Goal: Information Seeking & Learning: Compare options

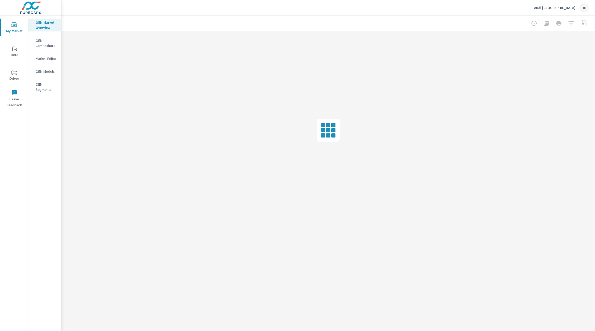
click at [581, 7] on div "JD" at bounding box center [584, 7] width 9 height 9
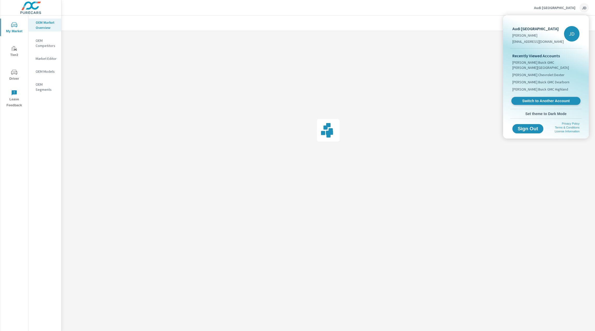
click at [543, 99] on span "Switch to Another Account" at bounding box center [545, 101] width 63 height 5
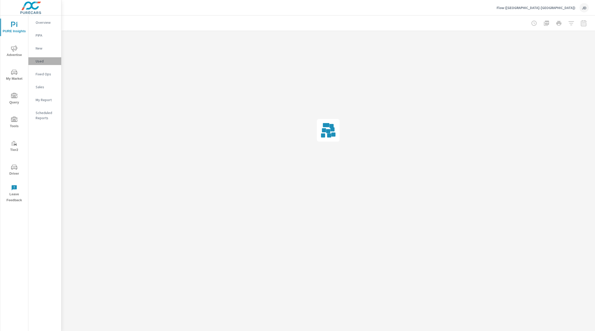
click at [39, 63] on p "Used" at bounding box center [46, 61] width 21 height 5
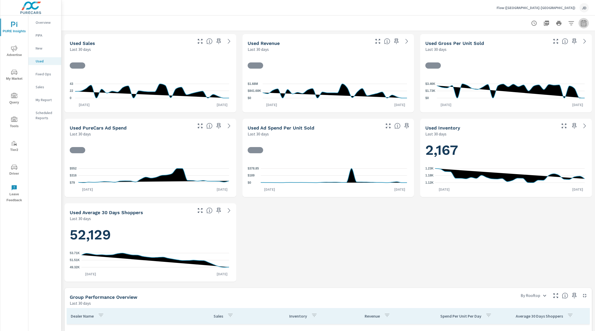
click at [583, 22] on button "button" at bounding box center [584, 23] width 10 height 10
click at [555, 46] on select "Custom [DATE] Last week Last 7 days Last 14 days Last 30 days Last 45 days Last…" at bounding box center [537, 45] width 52 height 10
select select "Last 90 days"
click at [511, 40] on select "Custom [DATE] Last week Last 7 days Last 14 days Last 30 days Last 45 days Last…" at bounding box center [537, 45] width 52 height 10
click at [524, 73] on span "Apply" at bounding box center [525, 73] width 21 height 5
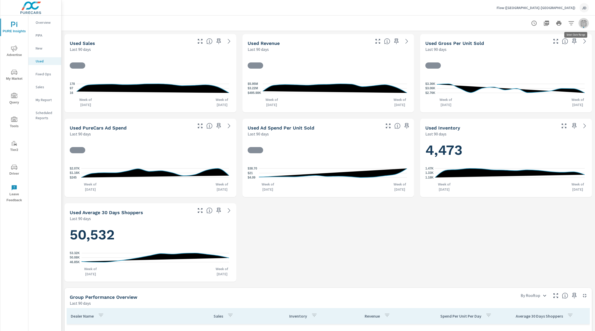
click at [581, 24] on icon "button" at bounding box center [584, 23] width 6 height 6
select select "Last 90 days"
click at [533, 59] on p "+ Add comparison" at bounding box center [542, 58] width 66 height 6
select select "Previous period"
click at [528, 92] on button "Apply" at bounding box center [525, 87] width 32 height 13
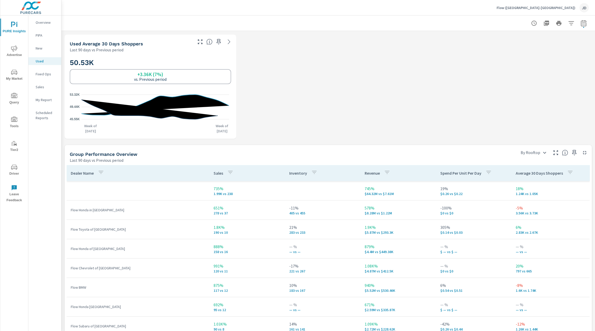
scroll to position [221, 0]
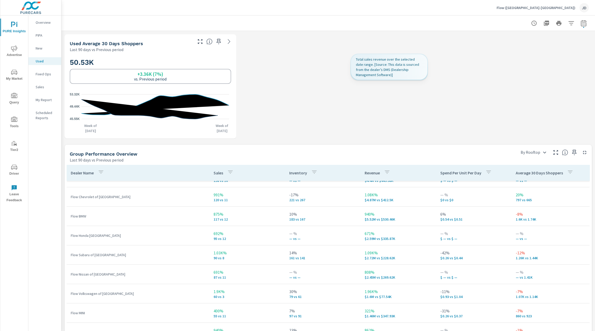
scroll to position [343, 0]
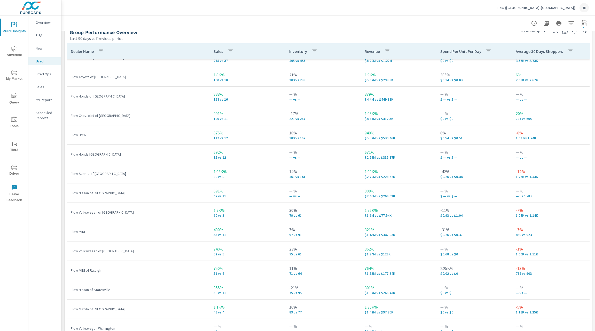
scroll to position [70, 0]
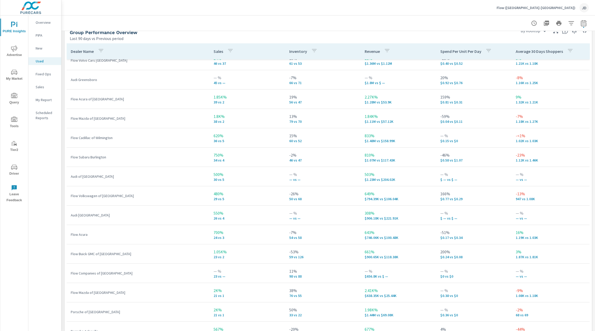
scroll to position [319, 0]
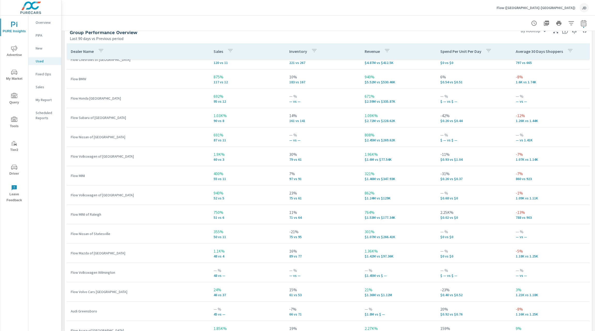
scroll to position [5, 0]
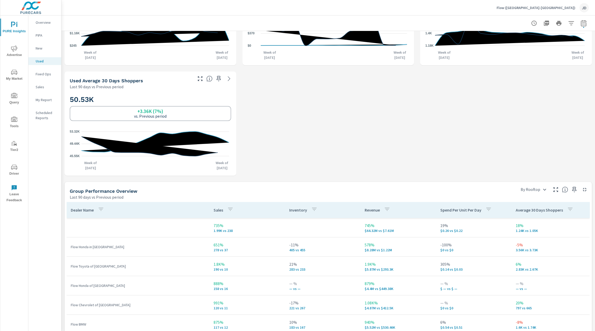
scroll to position [177, 0]
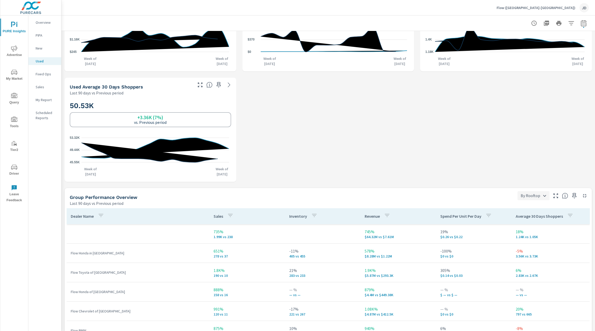
click at [537, 196] on body "PURE Insights Advertise My Market Query Tools Tier2 Driver Leave Feedback Overv…" at bounding box center [297, 165] width 595 height 331
click at [532, 225] on li "By Franchise" at bounding box center [528, 223] width 31 height 9
type input "By Franchise"
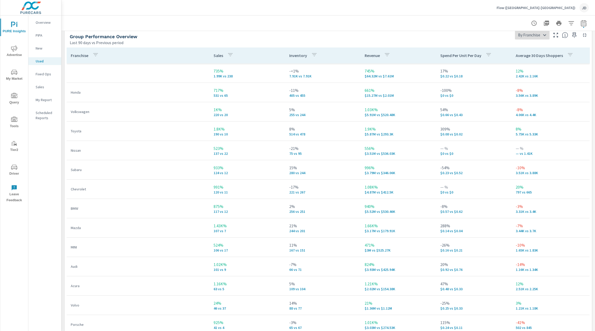
scroll to position [339, 0]
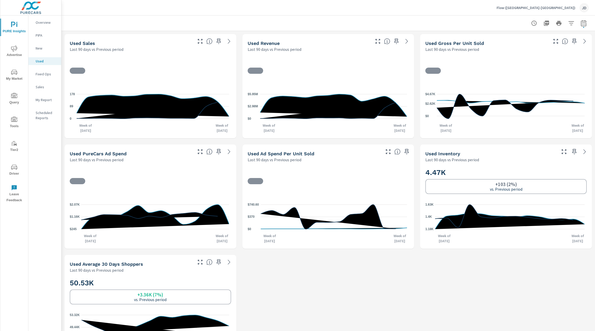
click at [14, 73] on icon "nav menu" at bounding box center [14, 72] width 6 height 6
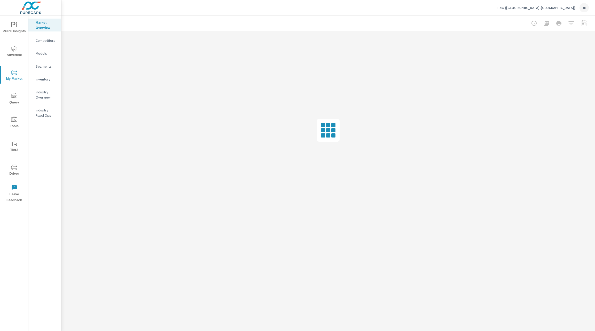
click at [47, 81] on p "Inventory" at bounding box center [46, 79] width 21 height 5
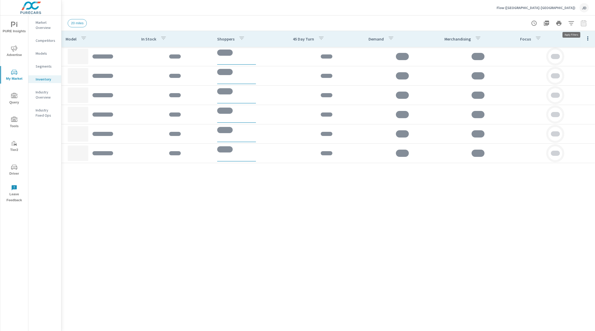
click at [572, 23] on icon "button" at bounding box center [571, 23] width 5 height 4
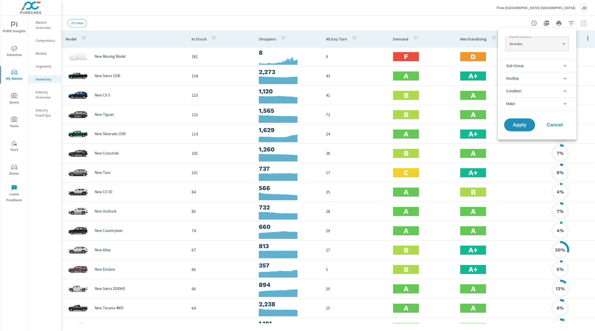
click at [554, 100] on li "Make" at bounding box center [537, 103] width 79 height 13
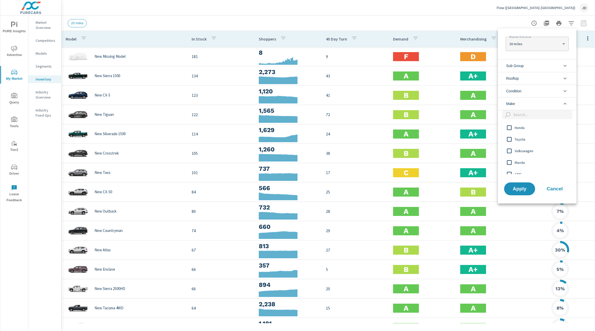
click at [555, 92] on li "Condition" at bounding box center [537, 91] width 79 height 13
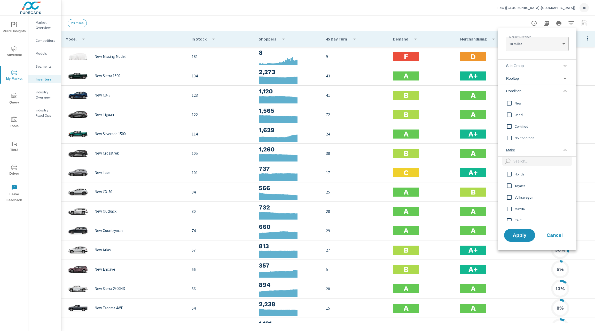
click at [515, 114] on span "Used" at bounding box center [543, 115] width 57 height 6
click at [515, 122] on input "filter options" at bounding box center [509, 126] width 11 height 11
click at [521, 234] on span "Apply" at bounding box center [519, 235] width 21 height 5
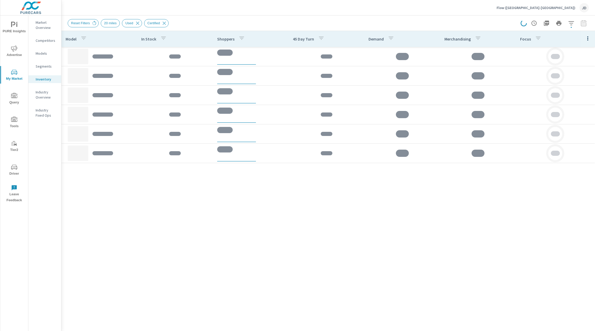
click at [0, 0] on div at bounding box center [0, 0] width 0 height 0
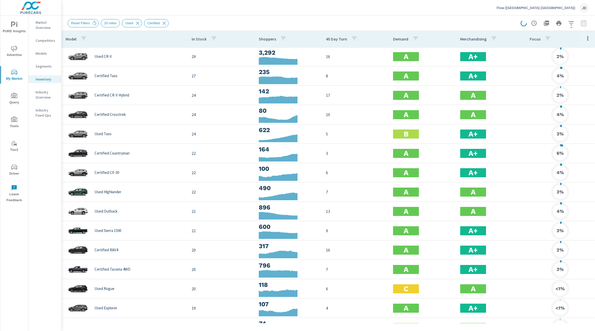
click at [588, 39] on div at bounding box center [588, 39] width 14 height 16
click at [585, 41] on icon "button" at bounding box center [588, 38] width 6 height 6
click at [573, 98] on span "Market Comparison" at bounding box center [571, 96] width 33 height 5
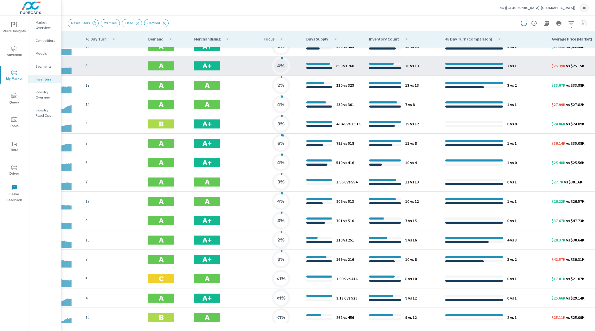
scroll to position [0, 186]
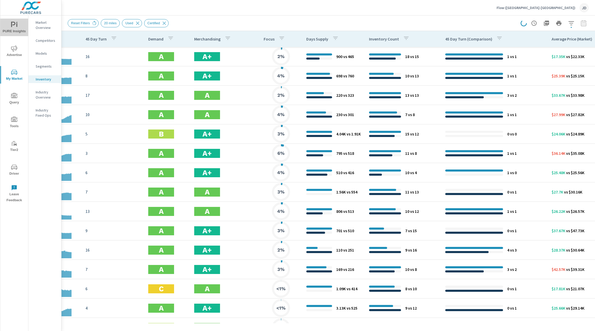
click at [15, 28] on icon "nav menu" at bounding box center [14, 25] width 6 height 6
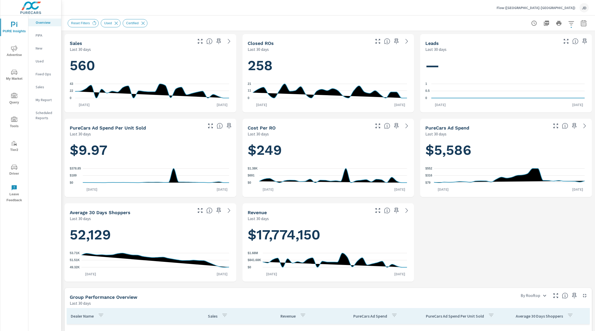
click at [581, 25] on button "button" at bounding box center [584, 23] width 10 height 10
click at [558, 48] on select "Custom [DATE] Last week Last 7 days Last 14 days Last 30 days Last 45 days Last…" at bounding box center [537, 45] width 52 height 10
select select "Last 60 days"
click at [511, 40] on select "Custom [DATE] Last week Last 7 days Last 14 days Last 30 days Last 45 days Last…" at bounding box center [537, 45] width 52 height 10
click at [525, 60] on p "+ Add comparison" at bounding box center [542, 58] width 66 height 6
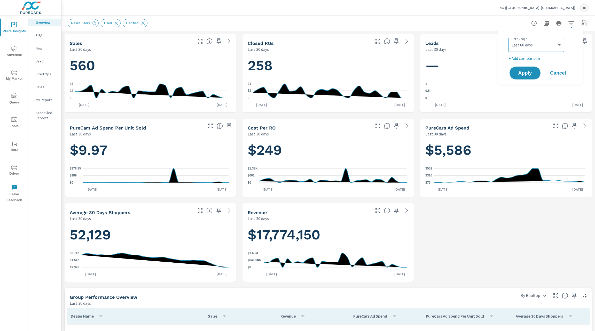
select select "Previous period"
click at [526, 85] on span "Apply" at bounding box center [525, 87] width 21 height 5
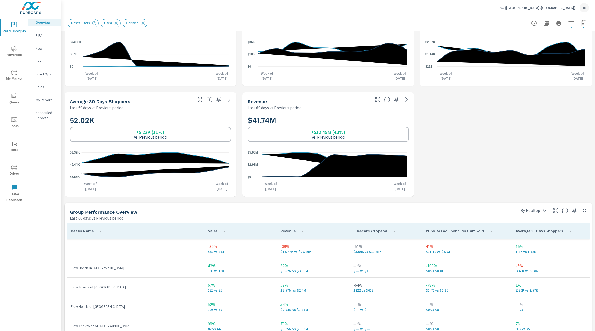
scroll to position [255, 0]
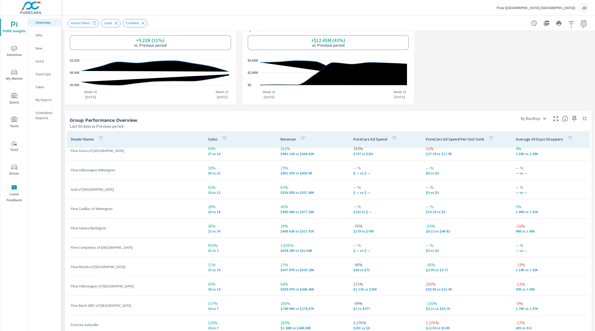
scroll to position [66, 0]
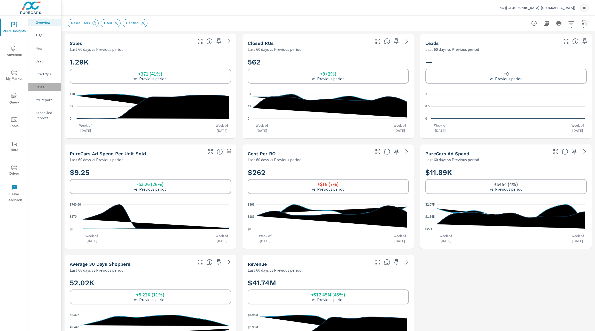
click at [42, 88] on p "Sales" at bounding box center [46, 86] width 21 height 5
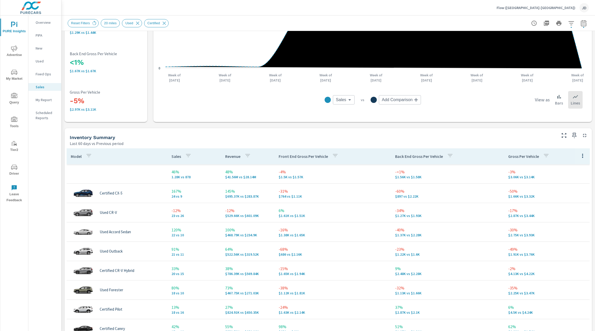
scroll to position [131, 0]
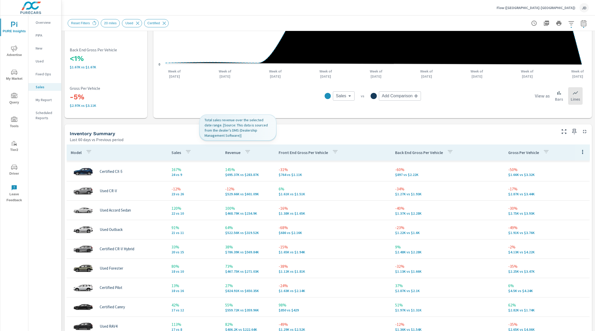
scroll to position [18, 0]
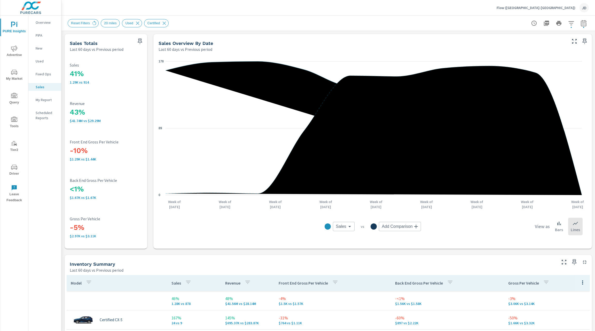
click at [410, 225] on body "PURE Insights Advertise My Market Query Tools Tier2 Driver Leave Feedback Overv…" at bounding box center [297, 165] width 595 height 331
click at [317, 251] on div at bounding box center [297, 165] width 595 height 331
click at [40, 60] on p "Used" at bounding box center [46, 61] width 21 height 5
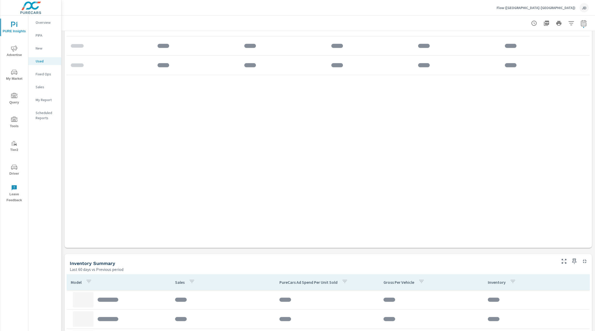
scroll to position [476, 0]
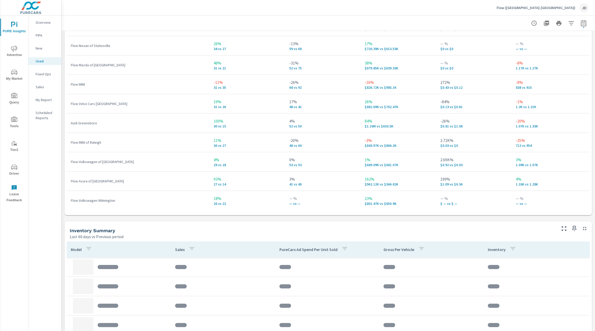
scroll to position [552, 0]
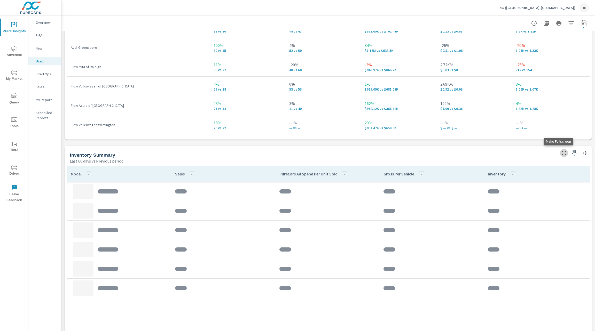
click at [561, 154] on icon "button" at bounding box center [564, 153] width 6 height 6
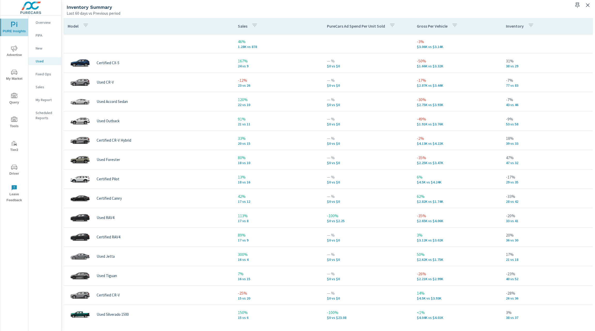
click at [18, 26] on span "PURE Insights" at bounding box center [14, 28] width 25 height 13
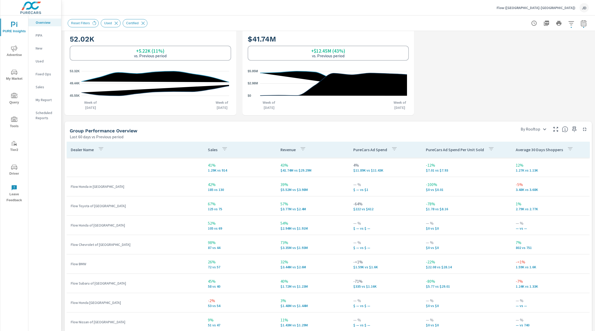
scroll to position [234, 0]
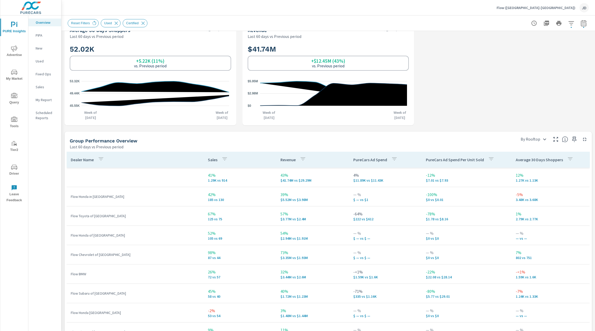
click at [397, 142] on div "Group Performance Overview" at bounding box center [292, 141] width 444 height 6
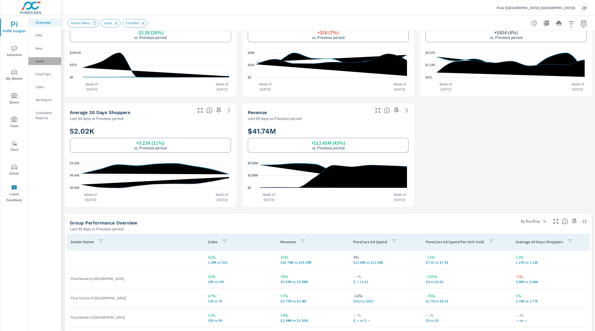
click at [41, 63] on p "Used" at bounding box center [46, 61] width 21 height 5
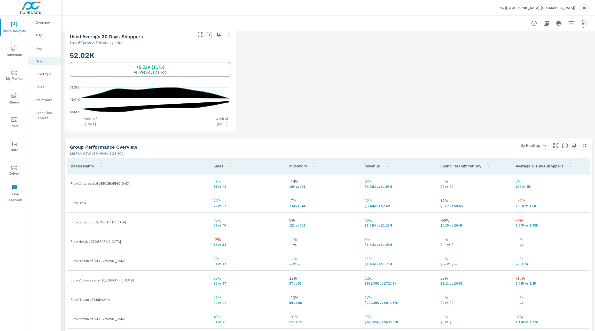
scroll to position [227, 0]
click at [302, 167] on div "Inventory" at bounding box center [304, 166] width 30 height 12
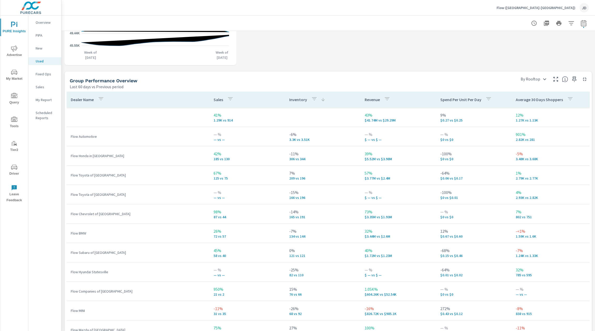
scroll to position [294, 0]
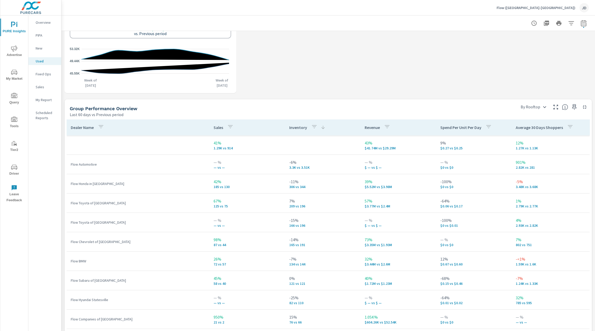
scroll to position [267, 0]
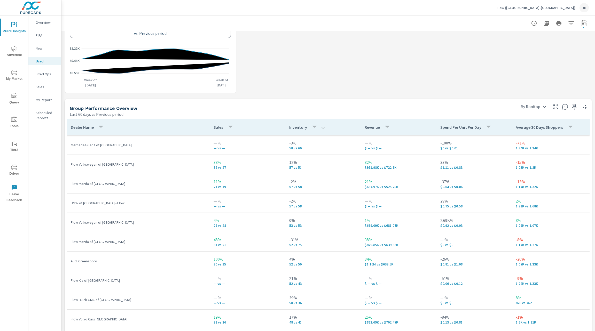
scroll to position [324, 0]
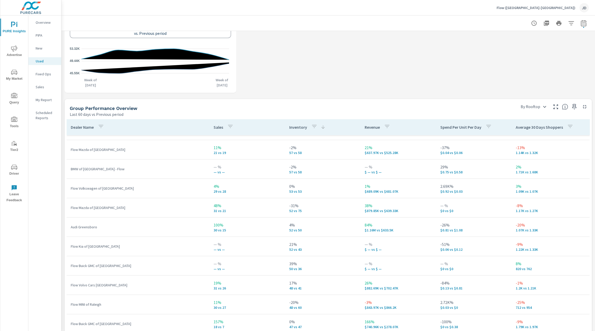
scroll to position [359, 0]
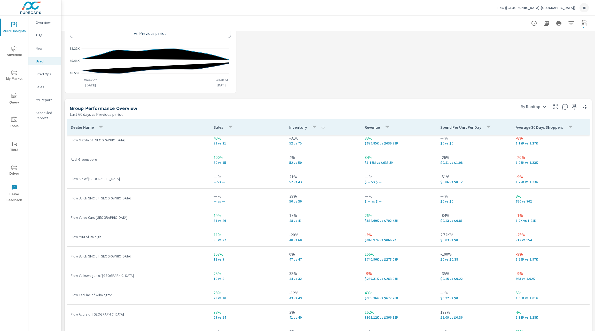
scroll to position [79, 0]
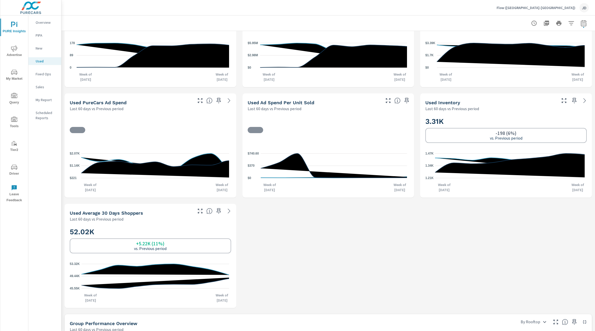
scroll to position [70, 0]
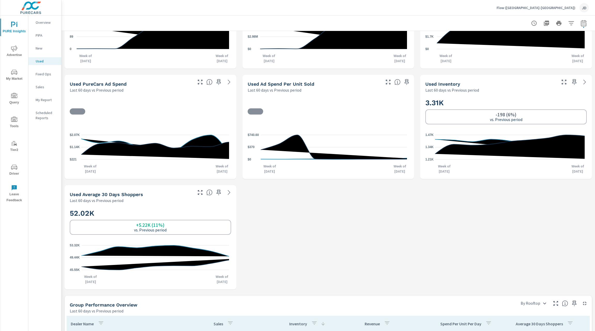
click at [582, 81] on icon at bounding box center [585, 82] width 6 height 6
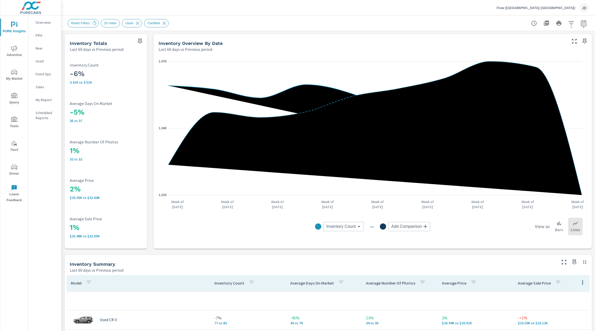
click at [234, 240] on div "Inventory Count Inventory Count ​ vs Add Comparison ​ View as Bars Lines" at bounding box center [373, 227] width 428 height 34
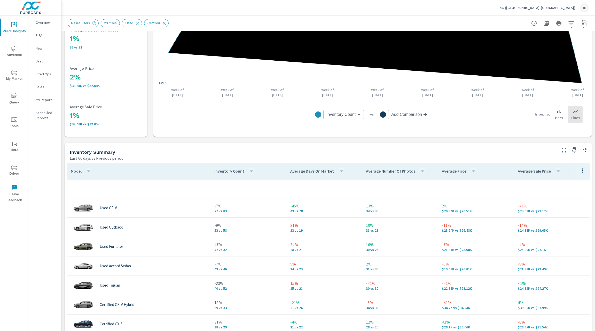
scroll to position [112, 0]
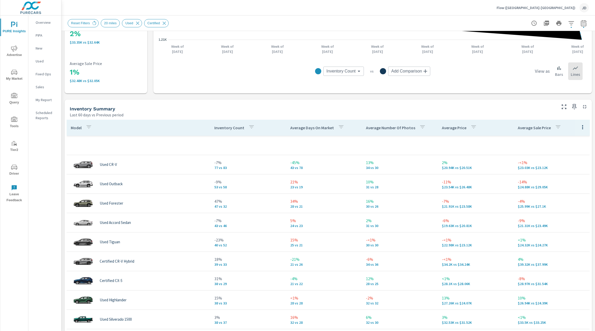
scroll to position [135, 0]
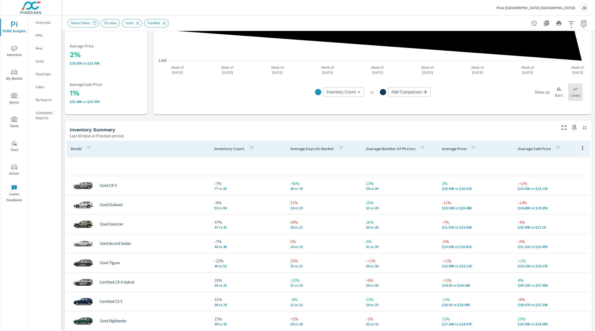
click at [418, 92] on body "PURE Insights Advertise My Market Query Tools Tier2 Driver Leave Feedback Overv…" at bounding box center [297, 165] width 595 height 331
click at [409, 127] on span "Average Price" at bounding box center [401, 126] width 25 height 7
type input "Average Price"
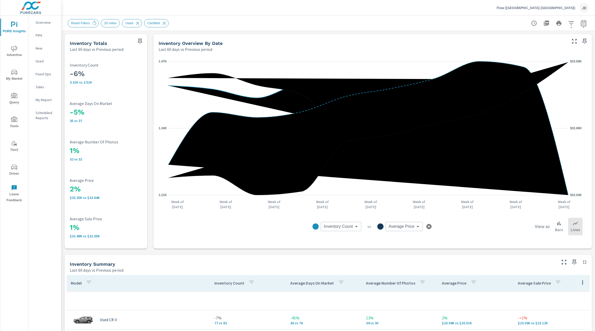
click at [342, 227] on body "PURE Insights Advertise My Market Query Tools Tier2 Driver Leave Feedback Overv…" at bounding box center [297, 165] width 595 height 331
click at [409, 240] on div at bounding box center [297, 165] width 595 height 331
